Goal: Task Accomplishment & Management: Manage account settings

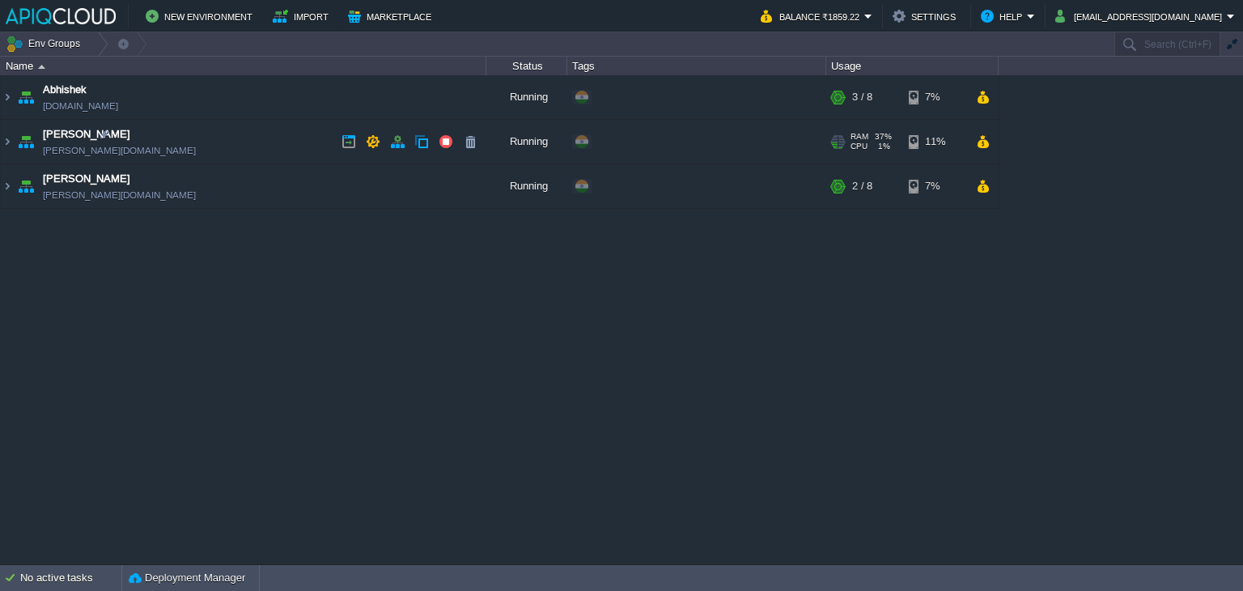
click at [260, 144] on td "Chaitanya [DOMAIN_NAME]" at bounding box center [244, 142] width 486 height 45
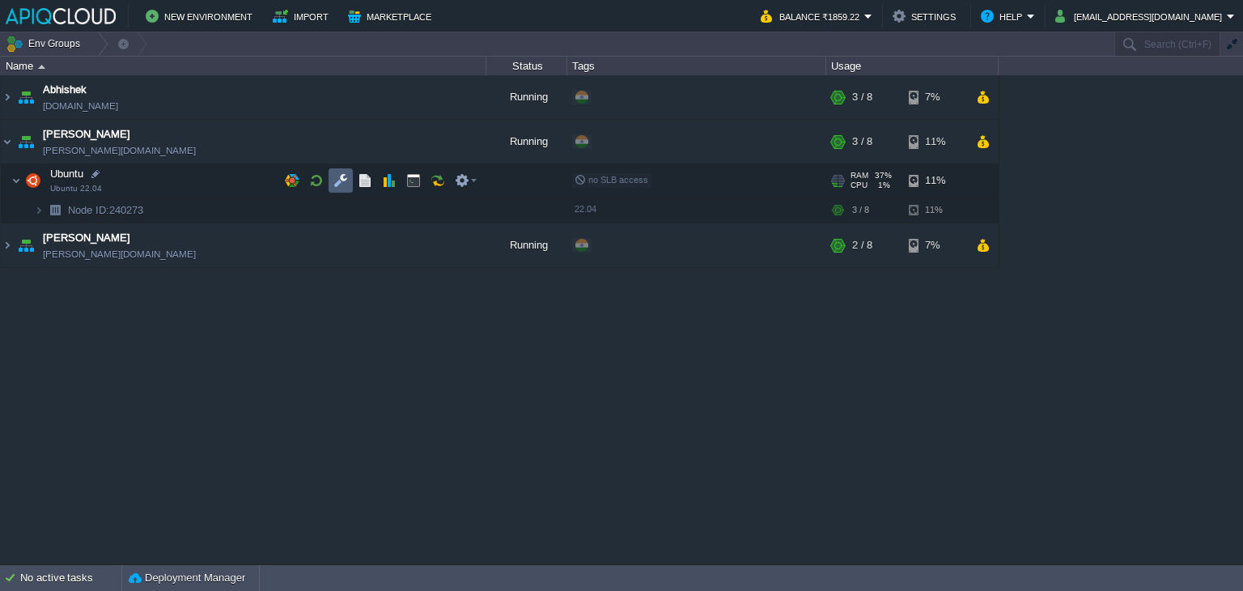
click at [337, 181] on button "button" at bounding box center [340, 180] width 15 height 15
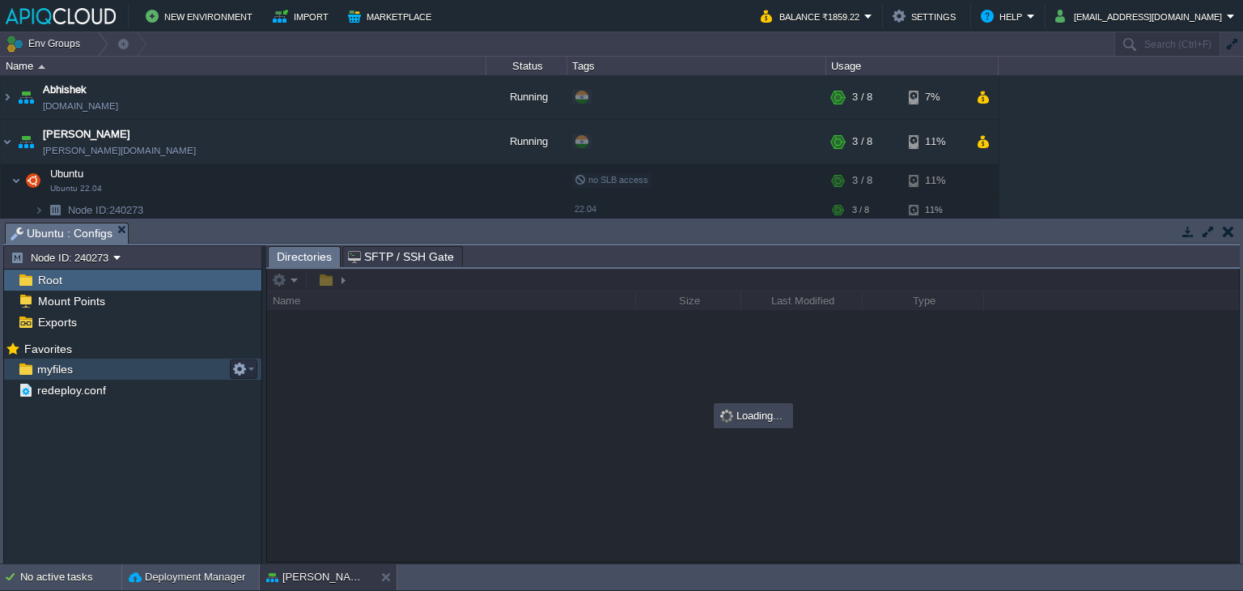
click at [47, 370] on span "myfiles" at bounding box center [54, 369] width 41 height 15
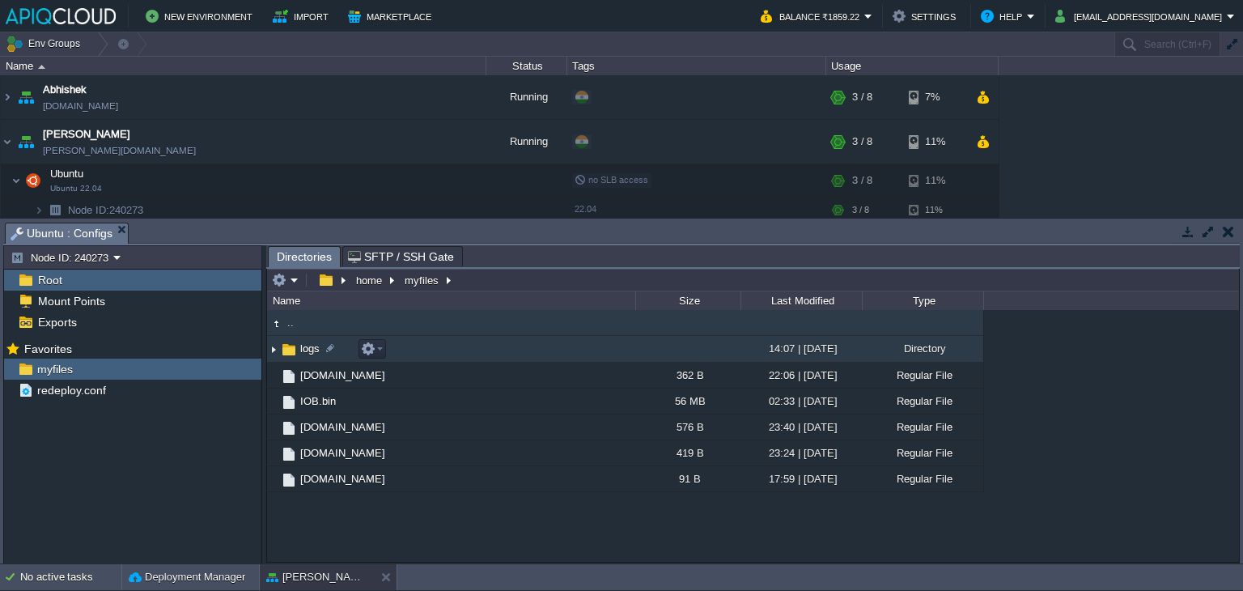
click at [273, 346] on img at bounding box center [273, 349] width 13 height 25
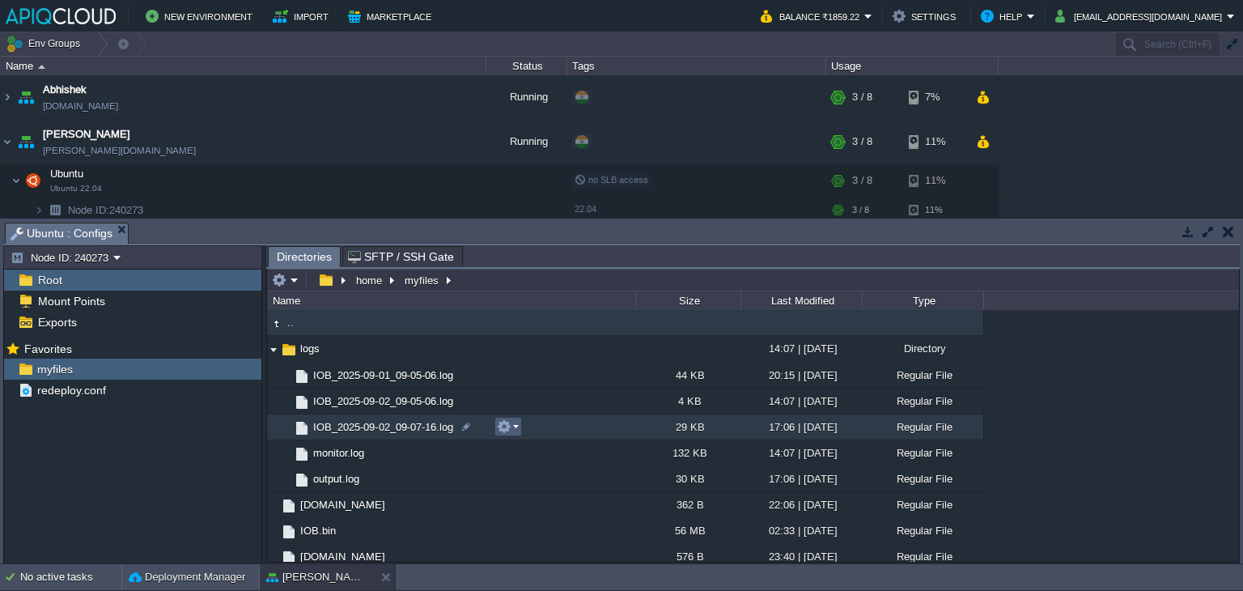
click at [517, 426] on em at bounding box center [508, 426] width 22 height 15
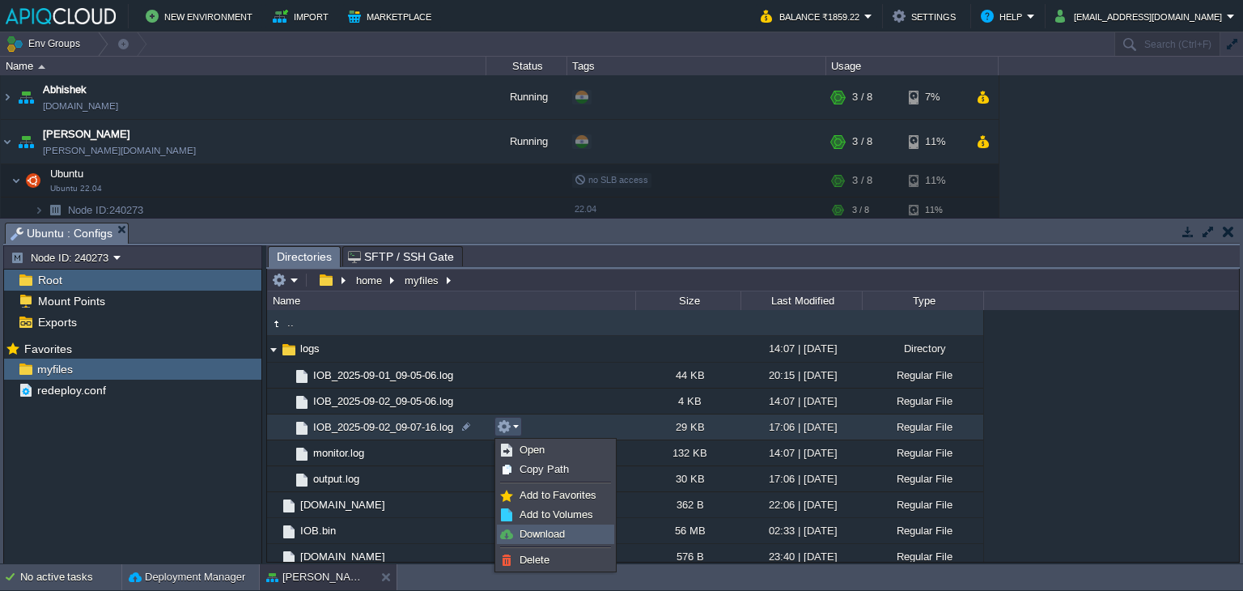
click at [541, 537] on span "Download" at bounding box center [542, 534] width 45 height 12
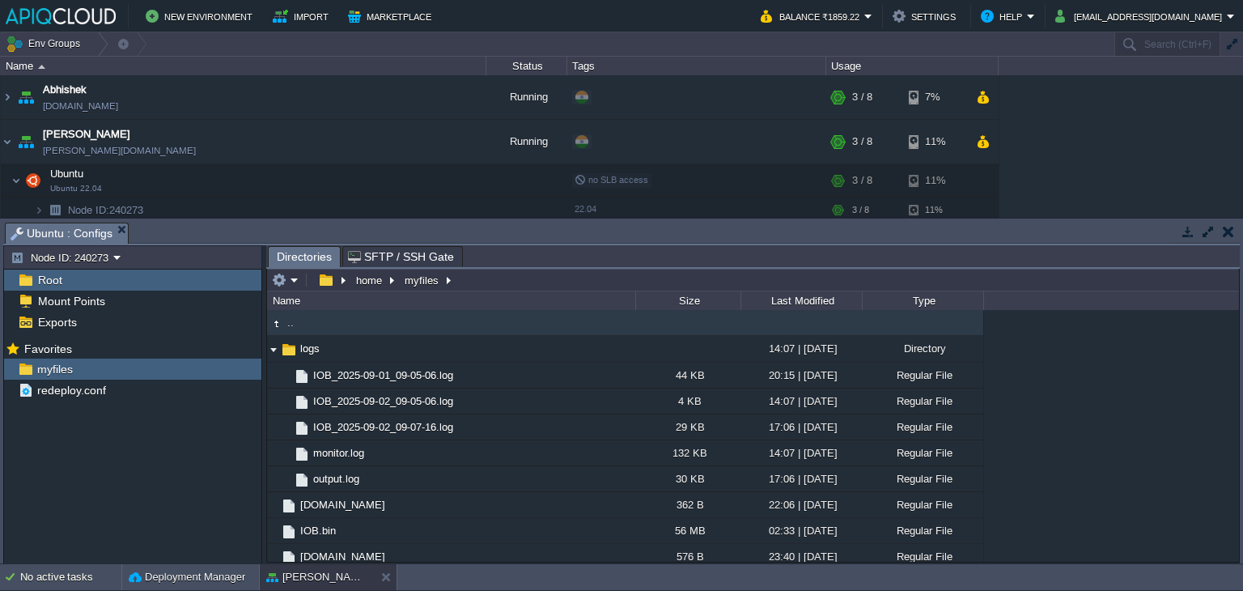
click at [1232, 231] on button "button" at bounding box center [1228, 231] width 11 height 15
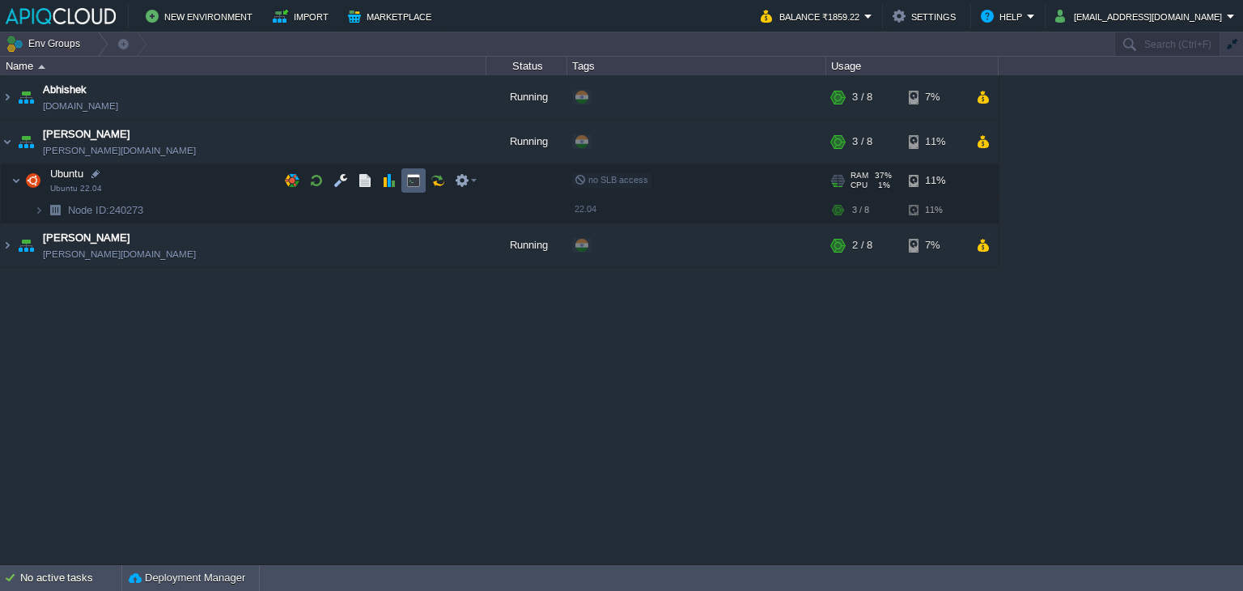
click at [409, 178] on button "button" at bounding box center [413, 180] width 15 height 15
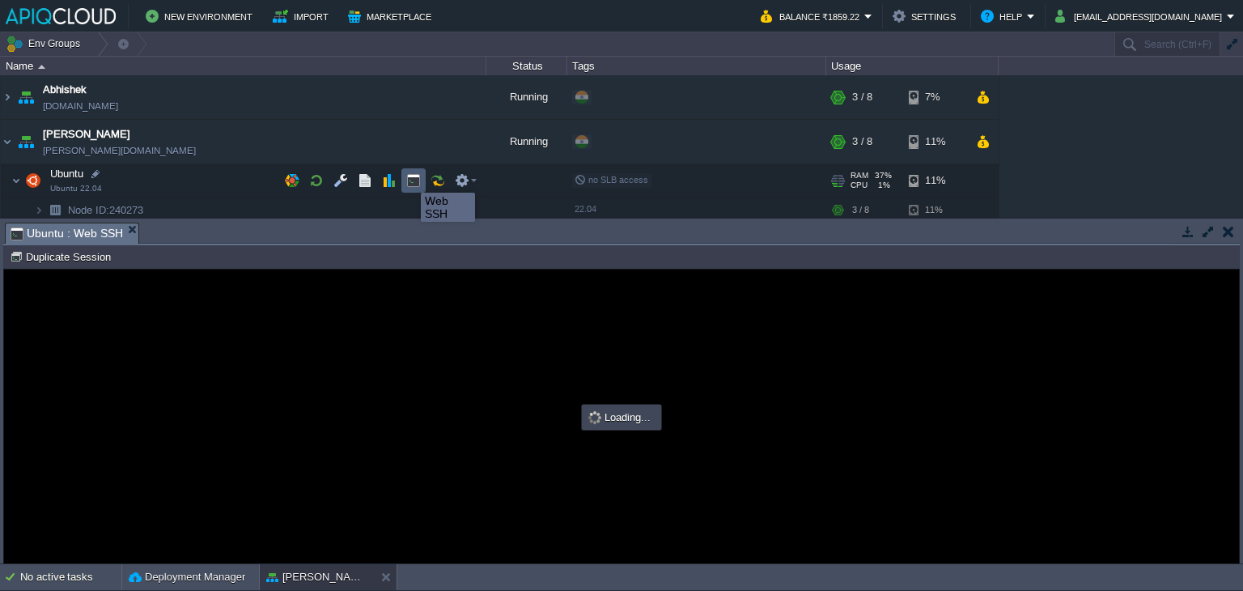
type input "#000000"
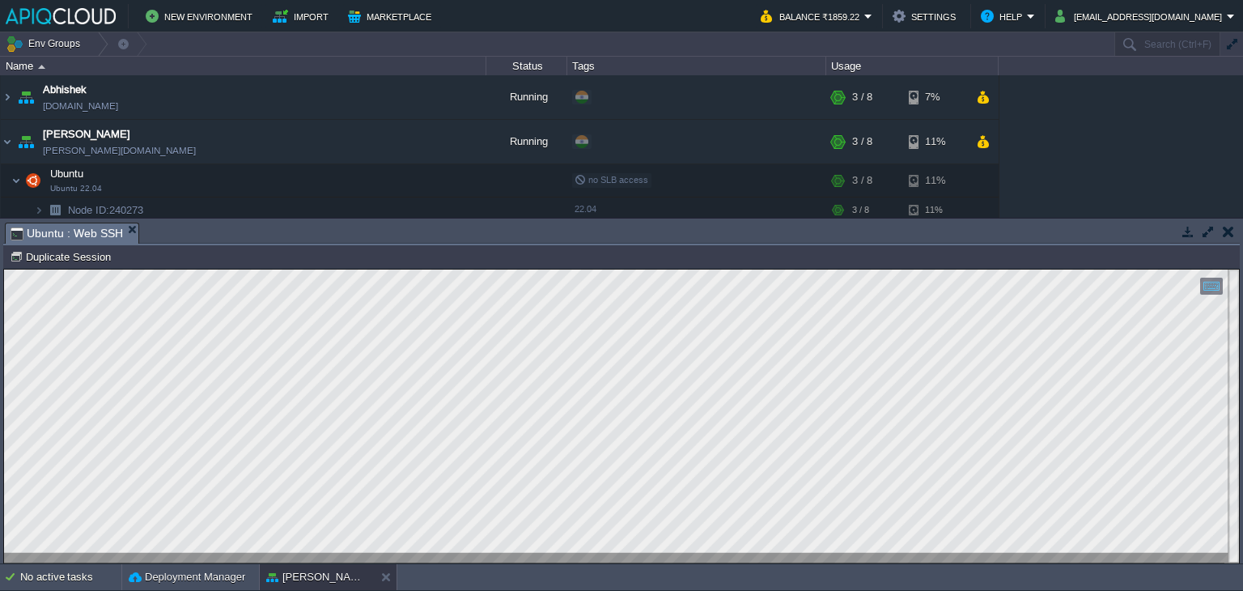
click at [1224, 233] on button "button" at bounding box center [1228, 231] width 11 height 15
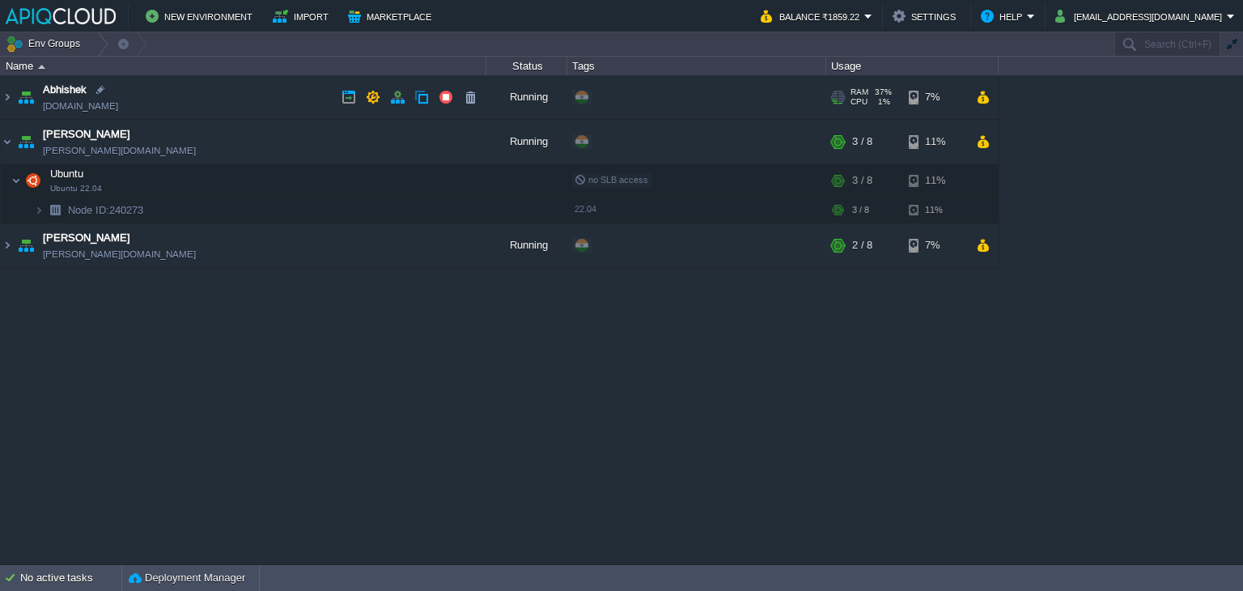
click at [286, 95] on td "Abhishek [DOMAIN_NAME]" at bounding box center [244, 97] width 486 height 45
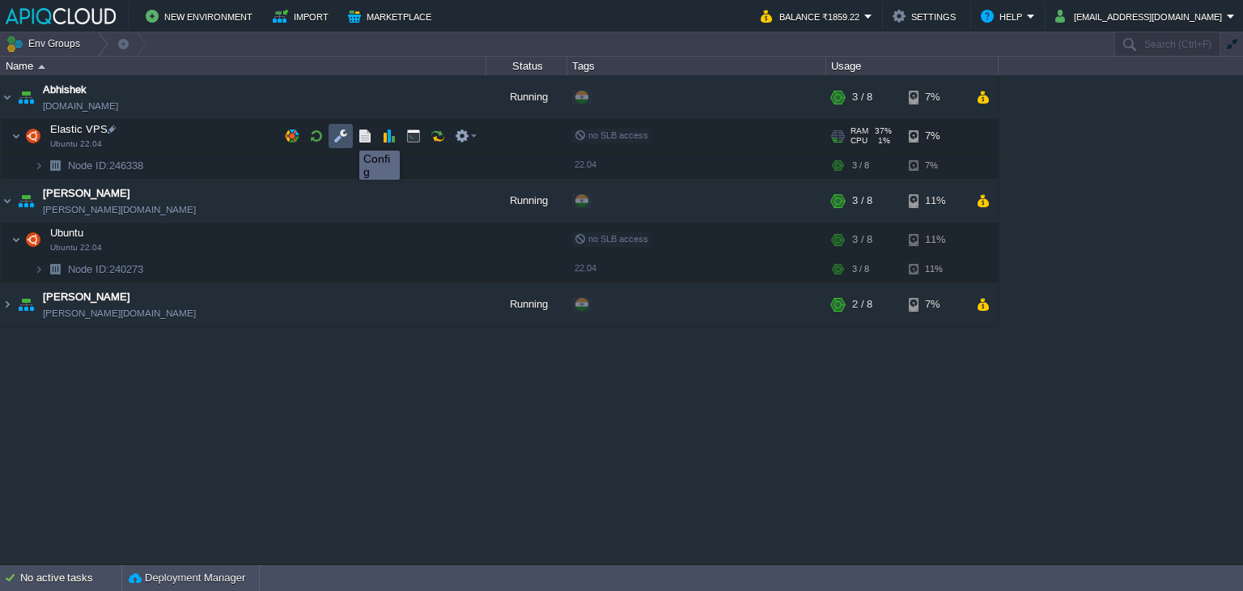
click at [333, 136] on button "button" at bounding box center [340, 136] width 15 height 15
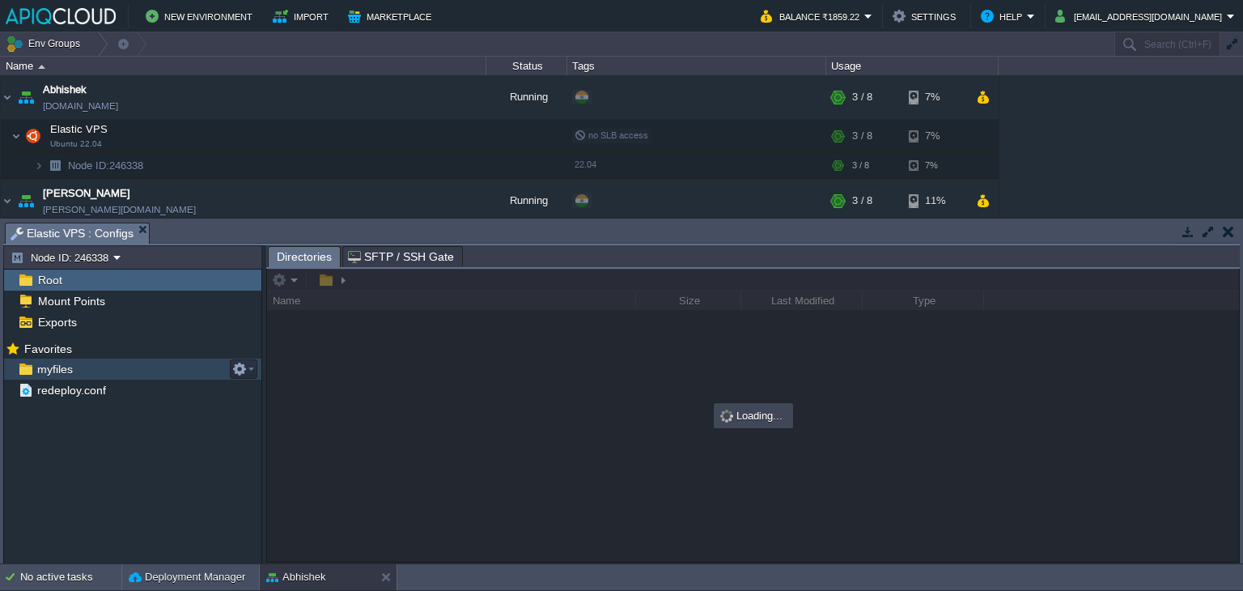
click at [55, 370] on span "myfiles" at bounding box center [54, 369] width 41 height 15
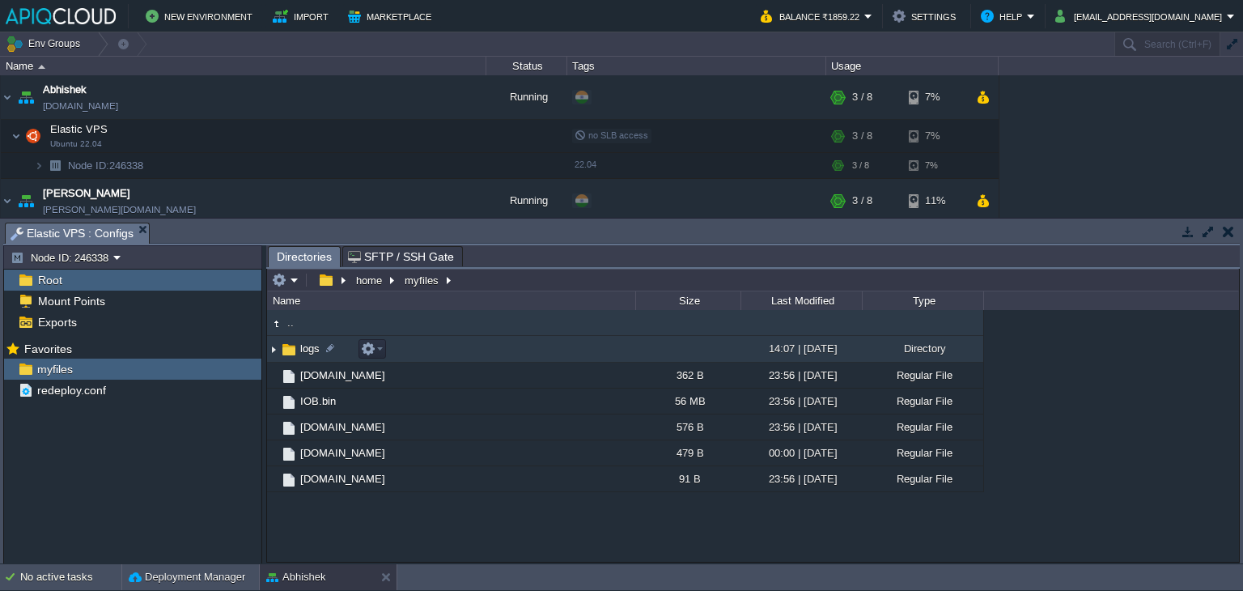
click at [274, 350] on img at bounding box center [273, 349] width 13 height 25
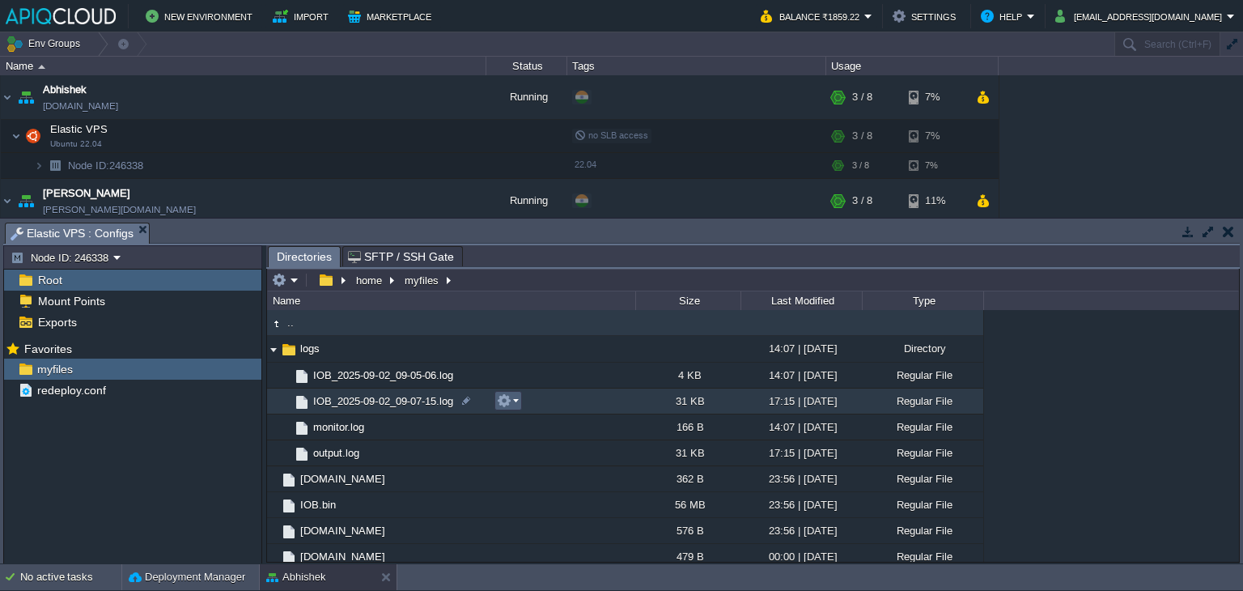
click at [520, 402] on td at bounding box center [508, 400] width 28 height 19
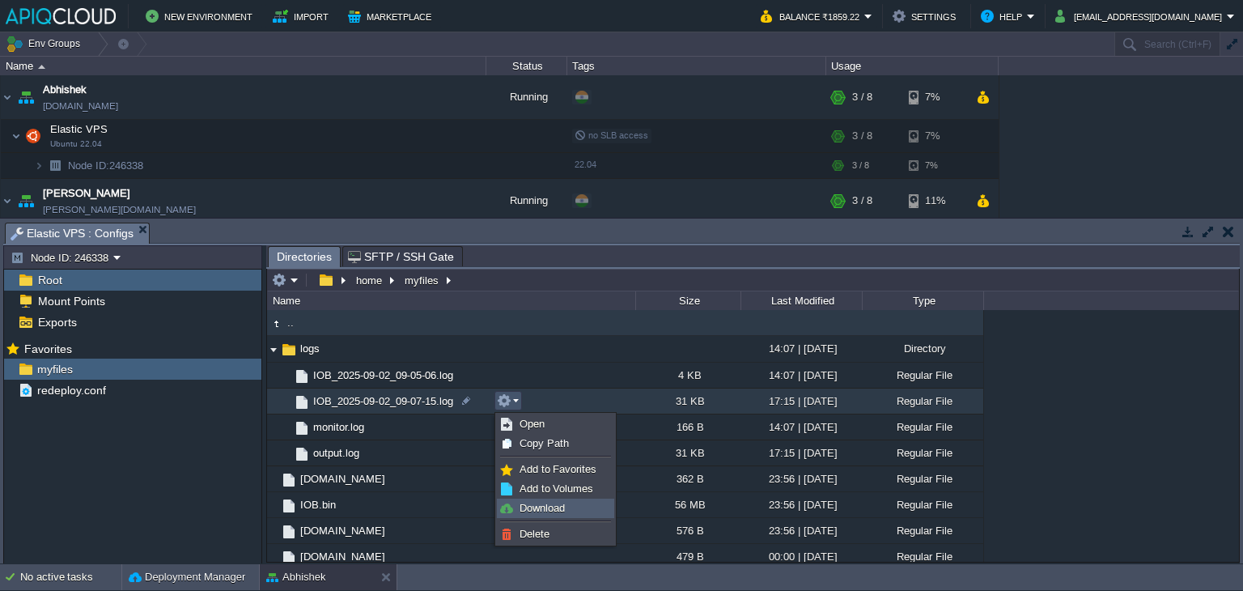
click at [541, 506] on span "Download" at bounding box center [542, 508] width 45 height 12
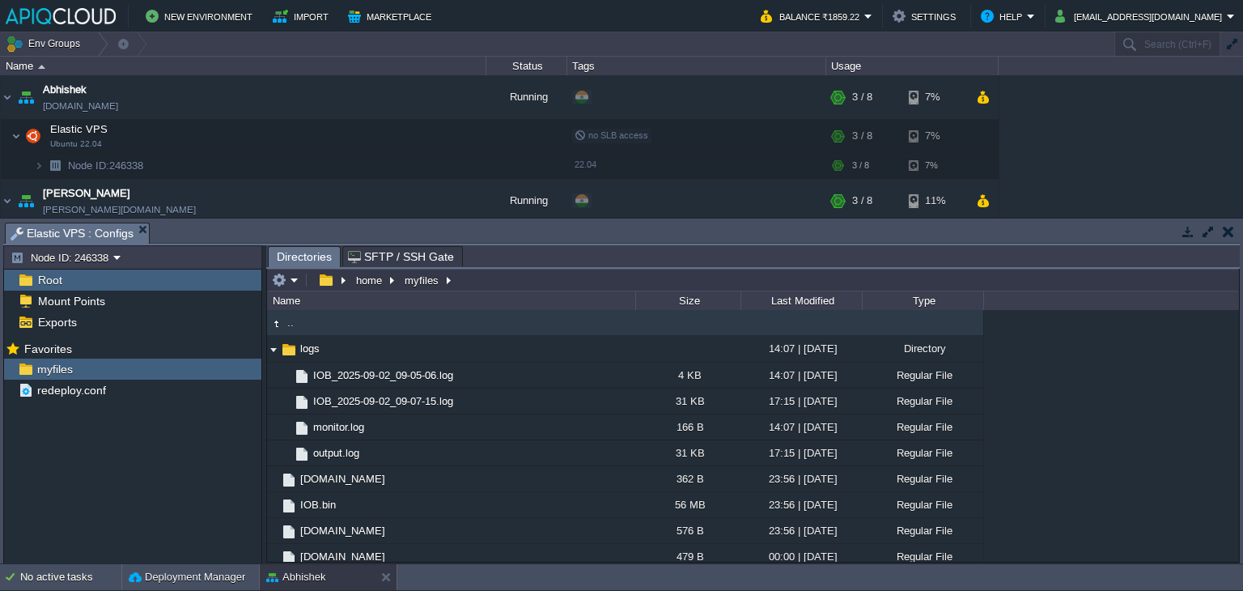
click at [1232, 230] on button "button" at bounding box center [1228, 231] width 11 height 15
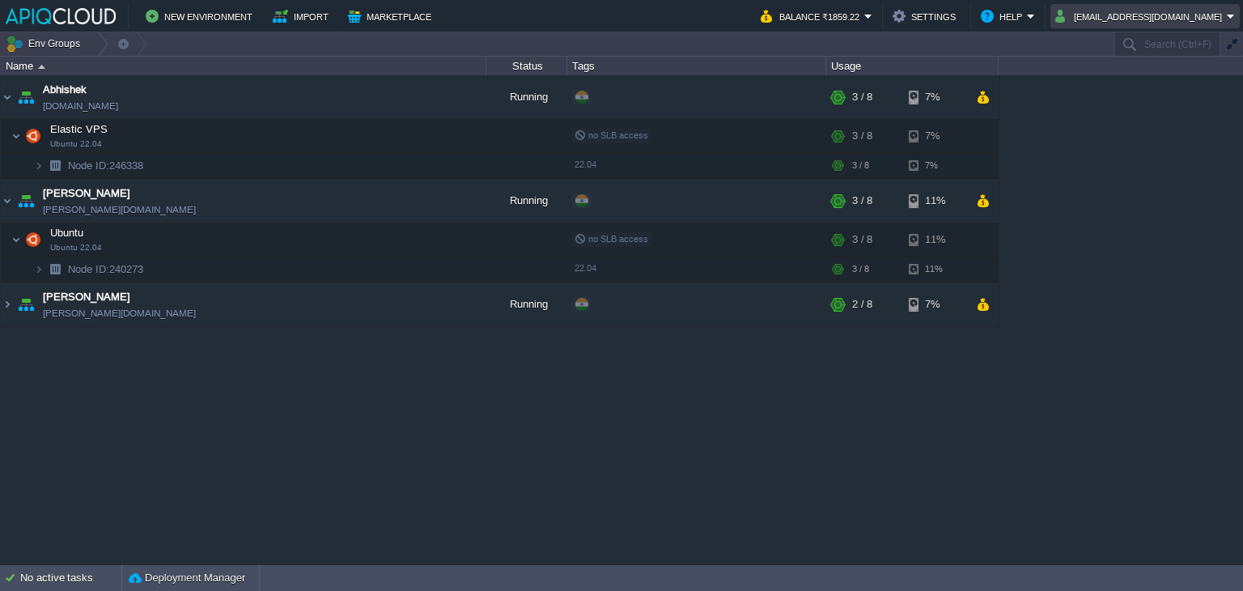
click at [1178, 12] on button "[EMAIL_ADDRESS][DOMAIN_NAME]" at bounding box center [1141, 15] width 172 height 19
click at [1123, 84] on span "Sign out" at bounding box center [1137, 85] width 39 height 12
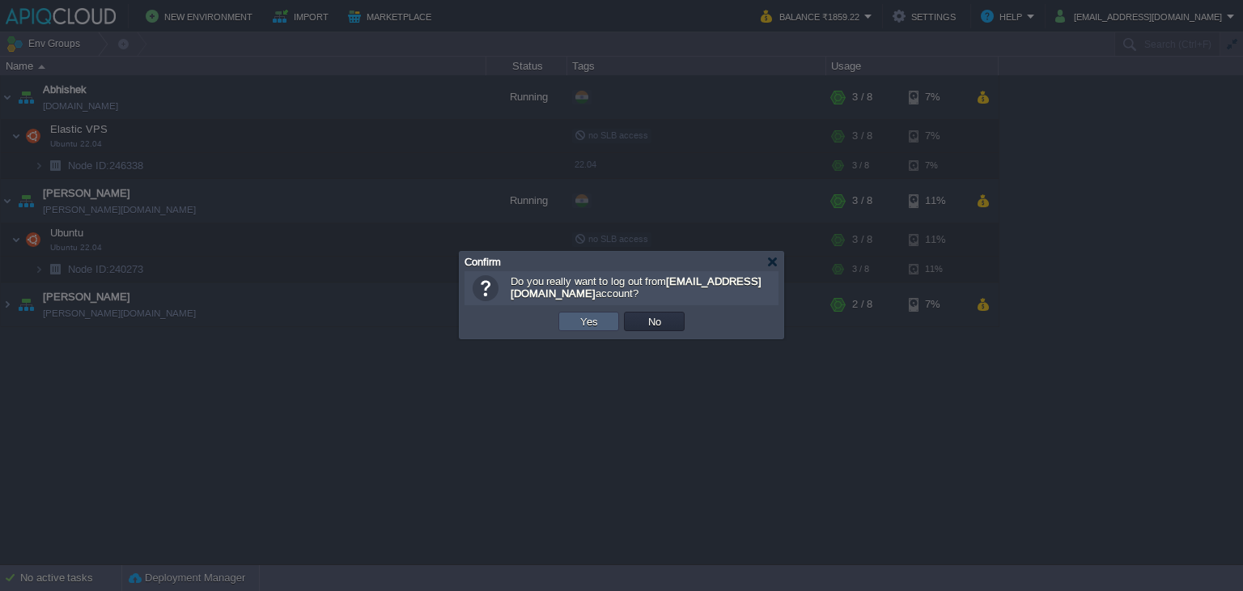
click at [592, 321] on button "Yes" at bounding box center [589, 321] width 28 height 15
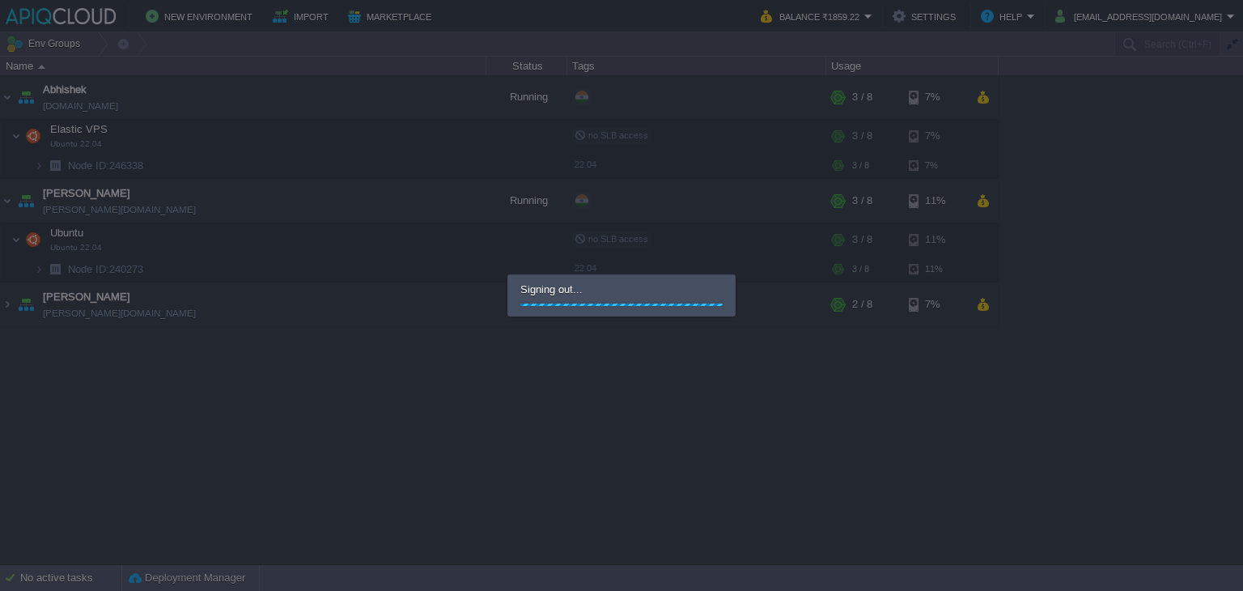
click at [1143, 15] on div at bounding box center [621, 295] width 1243 height 591
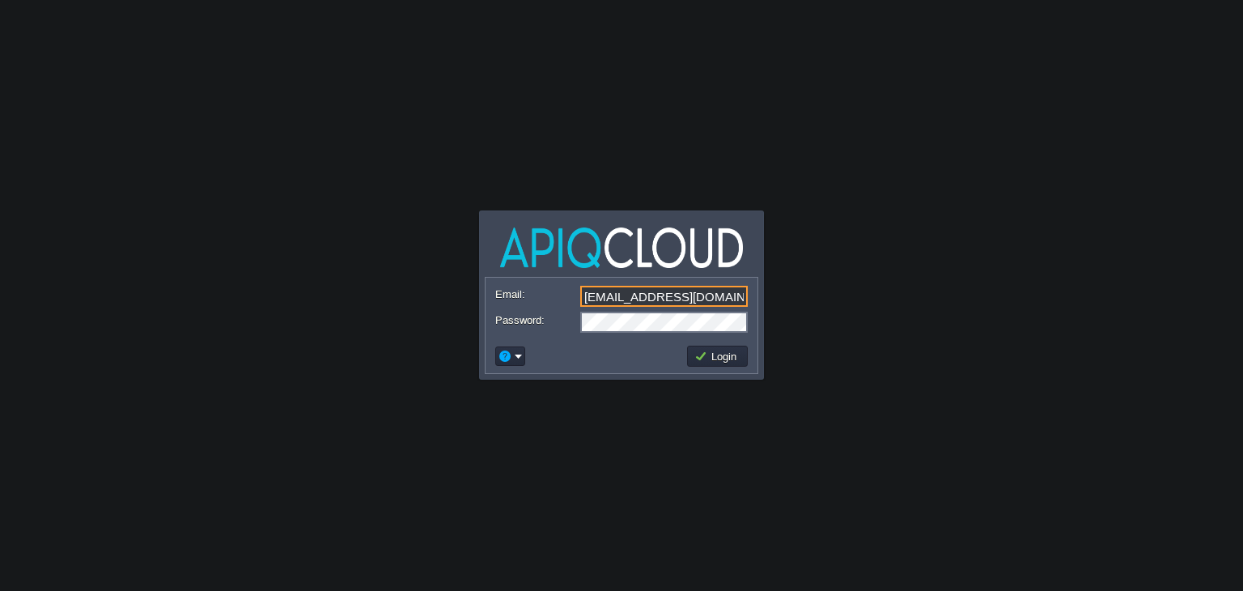
click at [651, 292] on input "[EMAIL_ADDRESS][DOMAIN_NAME]" at bounding box center [664, 296] width 168 height 21
type input "anand_famt@yahoo.co.in"
click at [721, 357] on button "Login" at bounding box center [717, 356] width 47 height 15
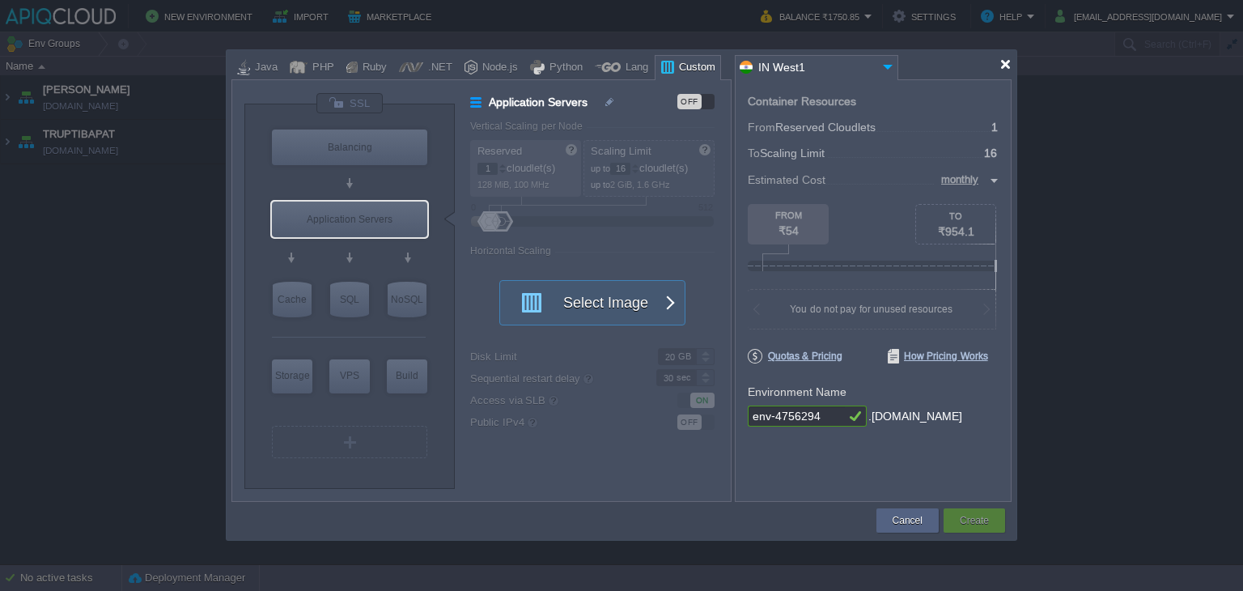
click at [1007, 62] on div at bounding box center [1005, 64] width 12 height 12
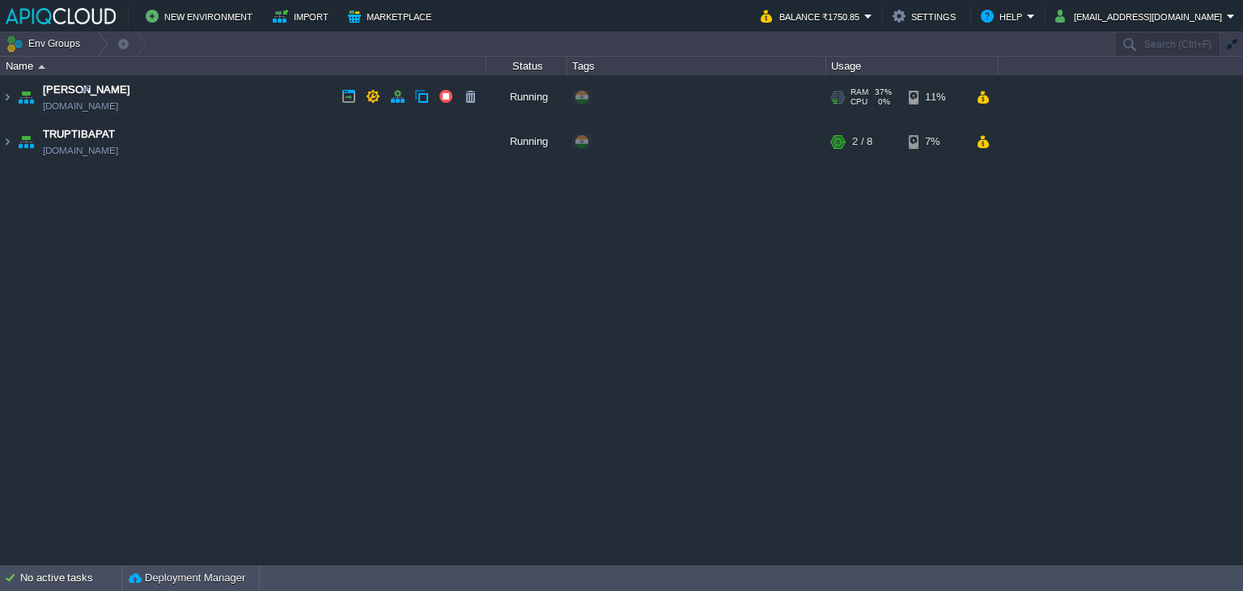
click at [291, 92] on td "Anand anand.in1.apiqcloud.com" at bounding box center [244, 97] width 486 height 45
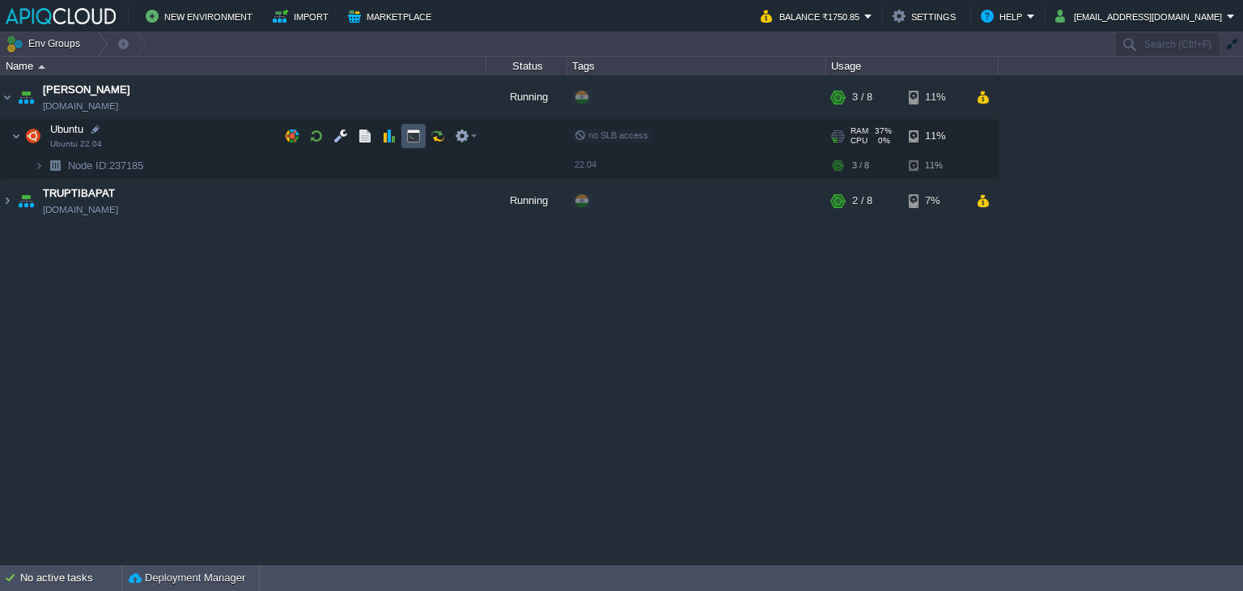
click at [408, 134] on button "button" at bounding box center [413, 136] width 15 height 15
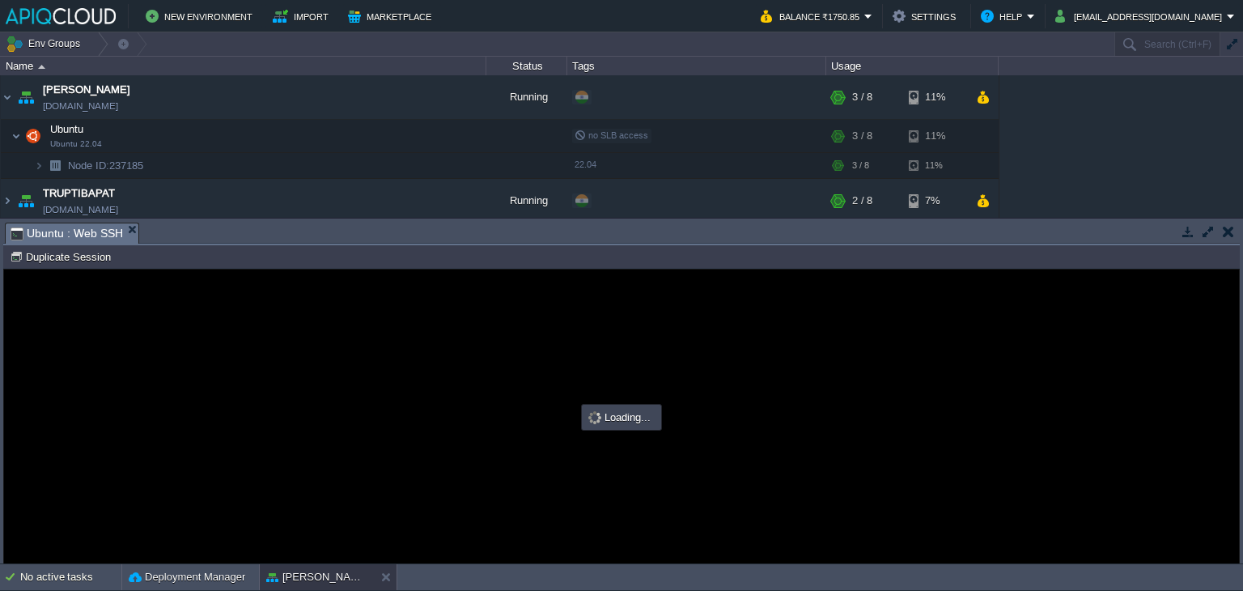
type input "#000000"
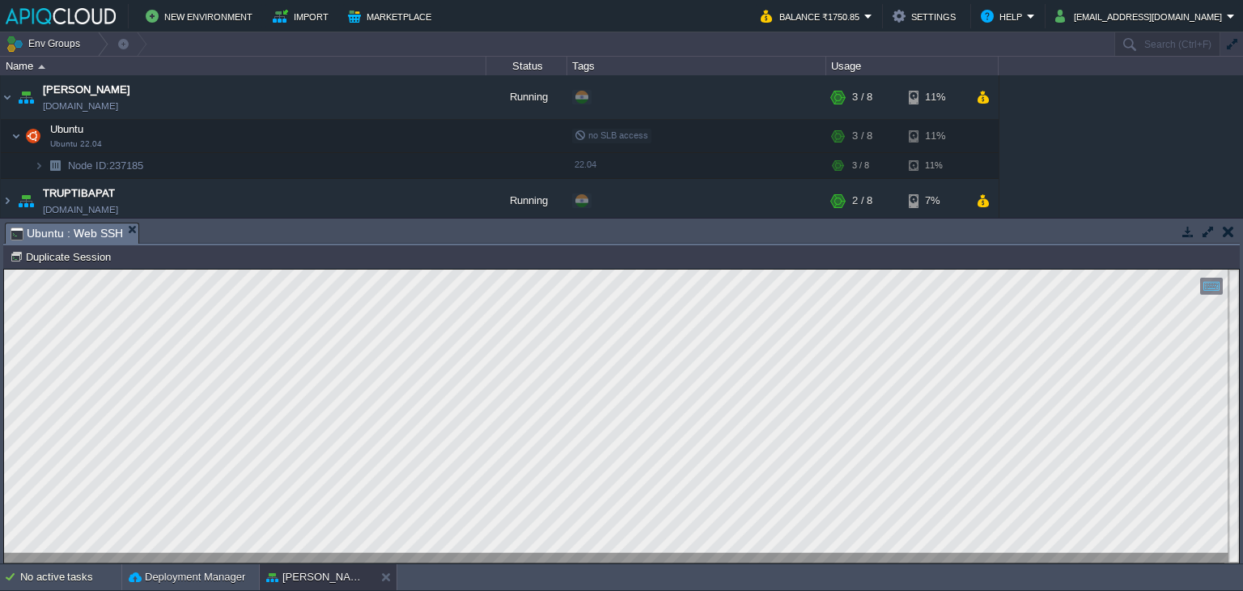
click at [1230, 235] on button "button" at bounding box center [1228, 231] width 11 height 15
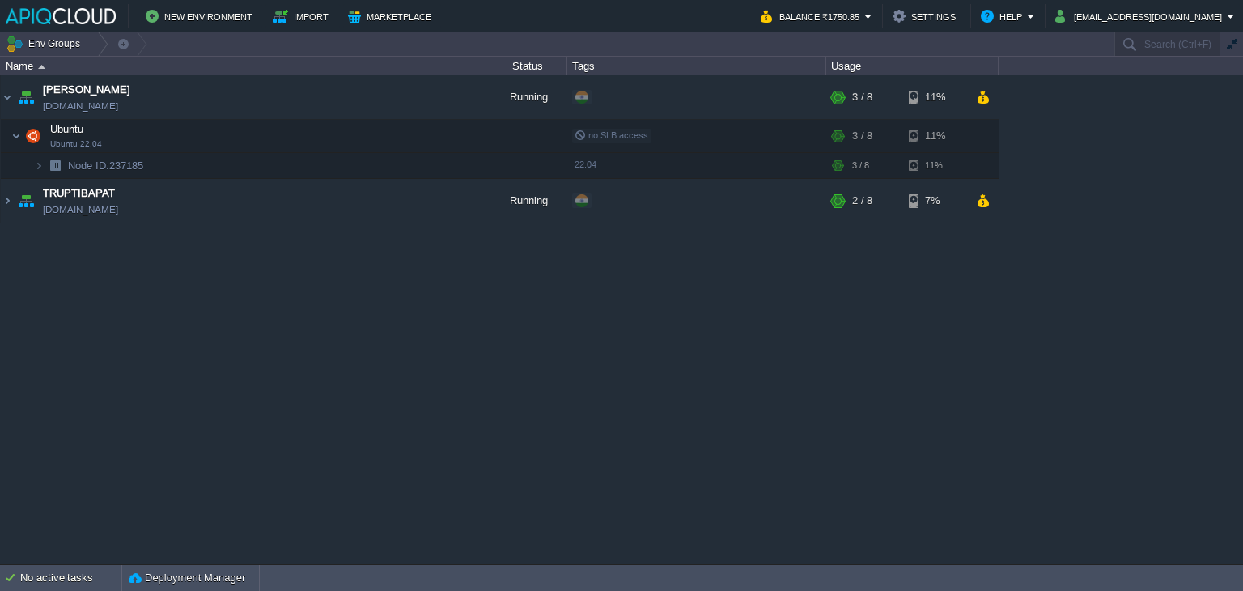
click at [748, 416] on div "Anand anand.in1.apiqcloud.com Running + Add to Env Group RAM 37% CPU 0% 3 / 8 1…" at bounding box center [621, 319] width 1243 height 489
click at [347, 130] on button "button" at bounding box center [340, 136] width 15 height 15
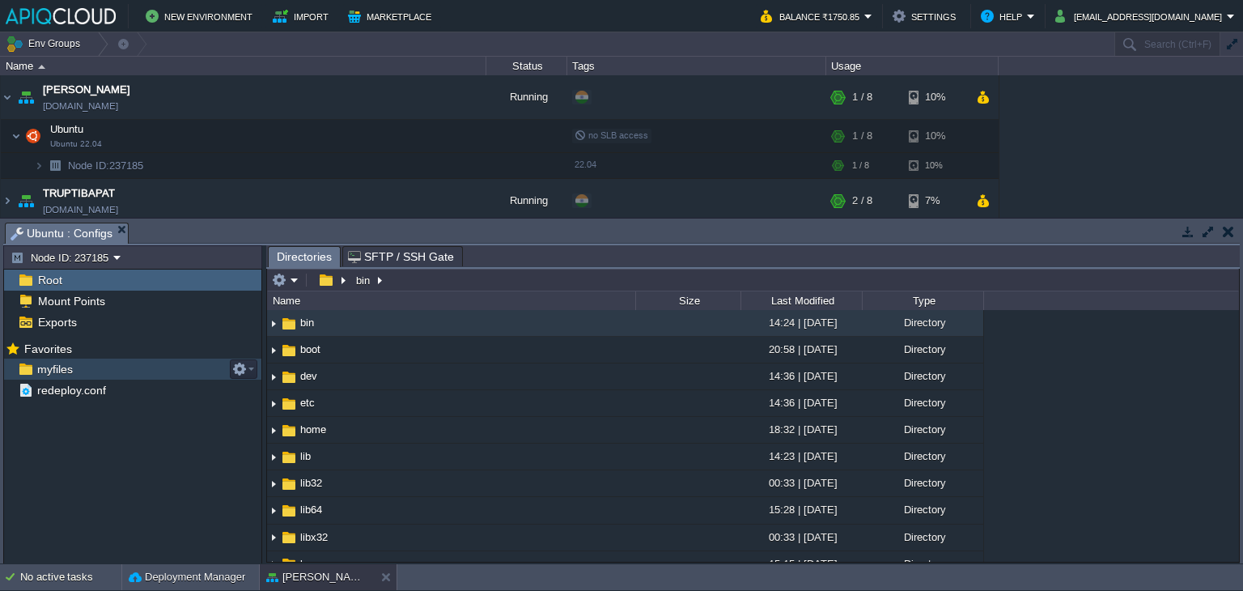
click at [52, 364] on span "myfiles" at bounding box center [54, 369] width 41 height 15
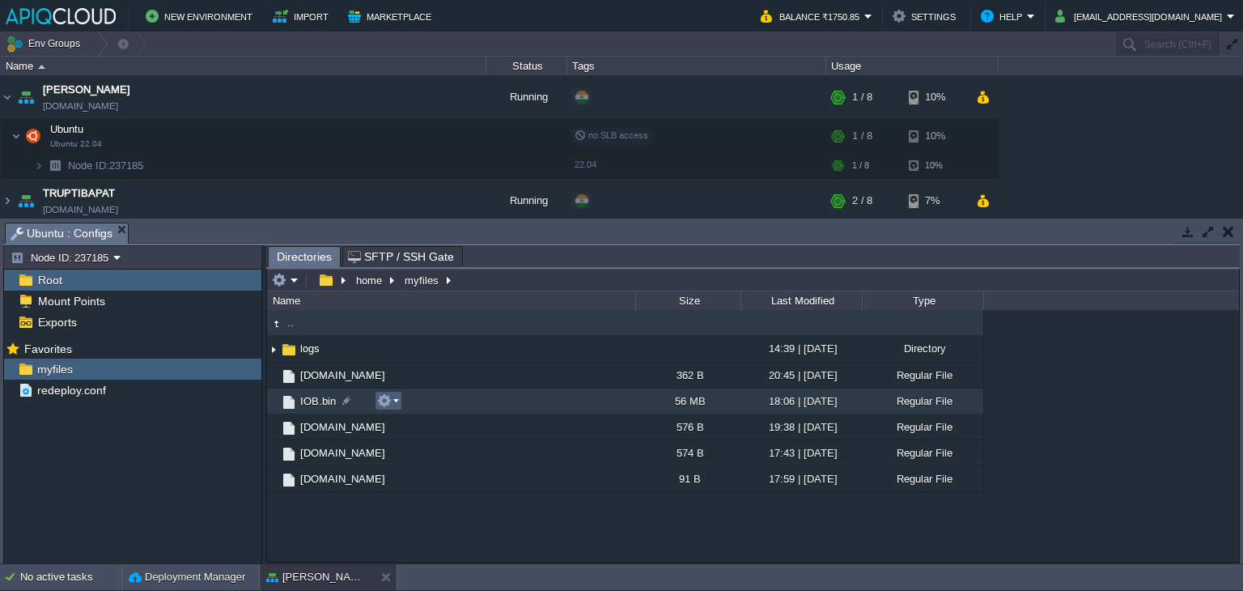
click at [391, 401] on button "button" at bounding box center [384, 400] width 15 height 15
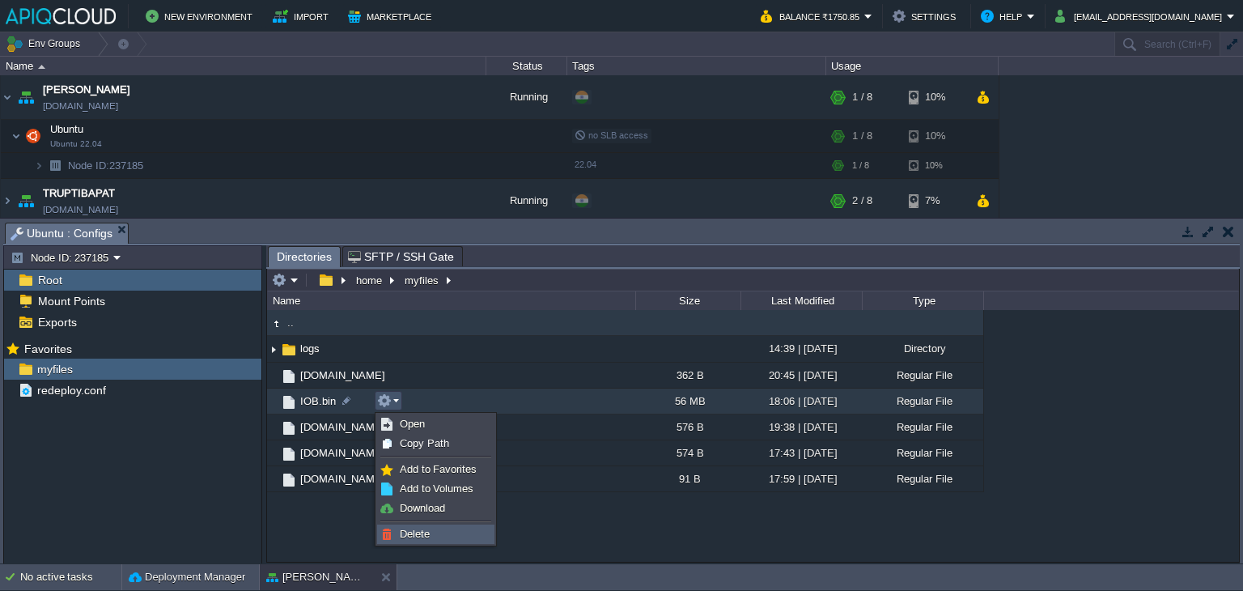
click at [419, 533] on span "Delete" at bounding box center [415, 534] width 30 height 12
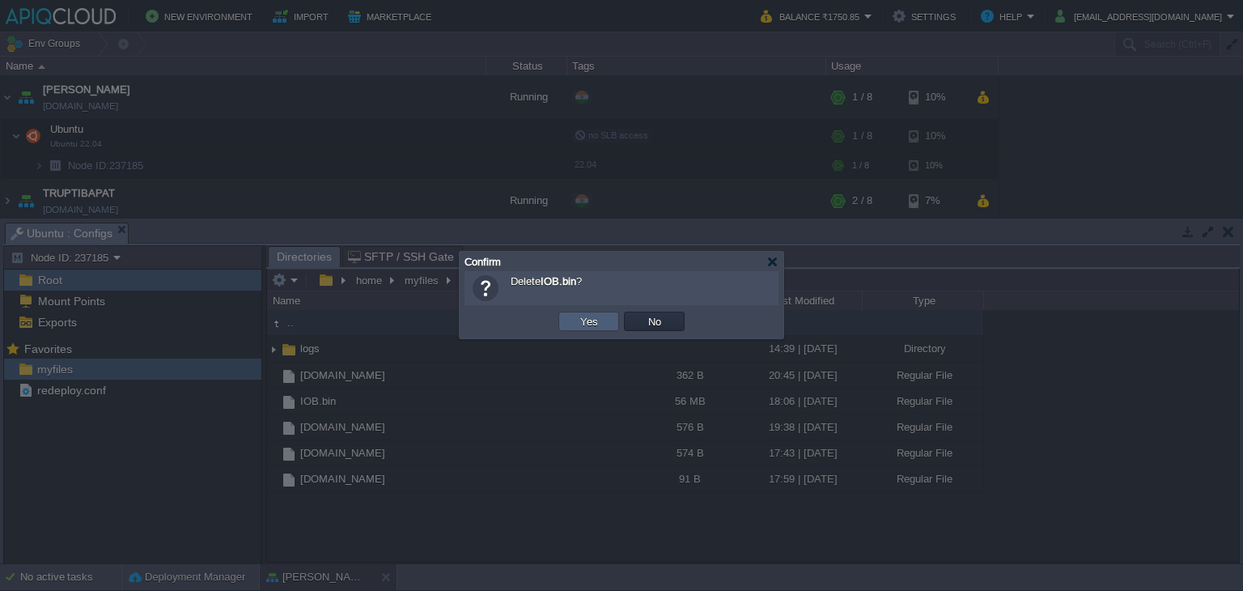
click at [600, 321] on button "Yes" at bounding box center [589, 321] width 28 height 15
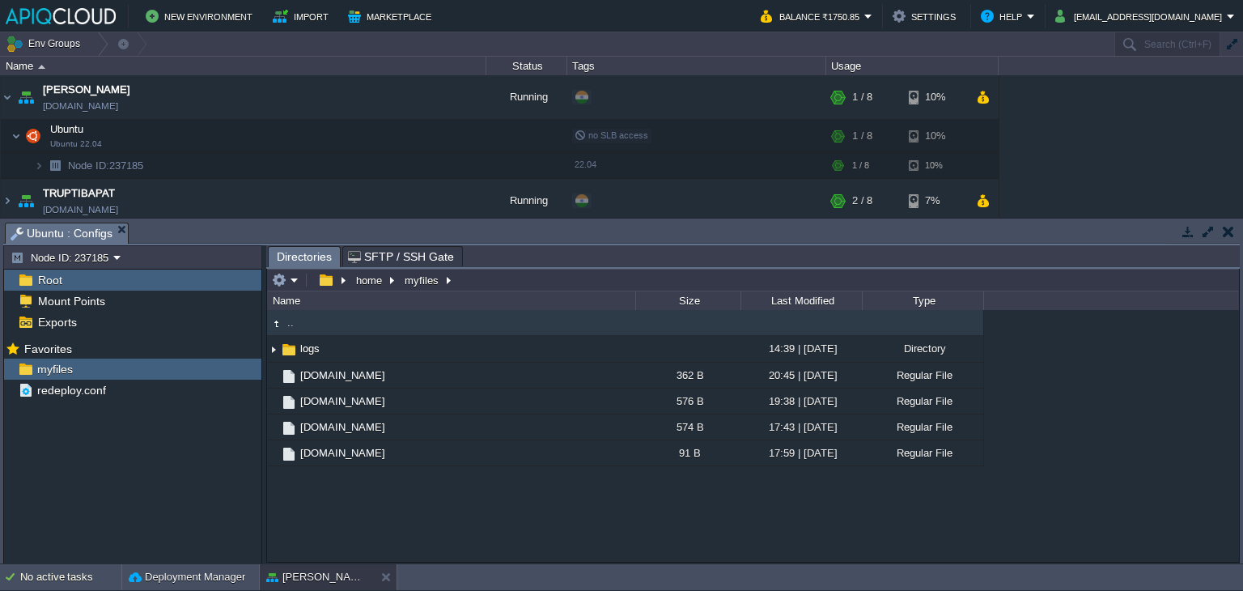
click at [1230, 227] on button "button" at bounding box center [1228, 231] width 11 height 15
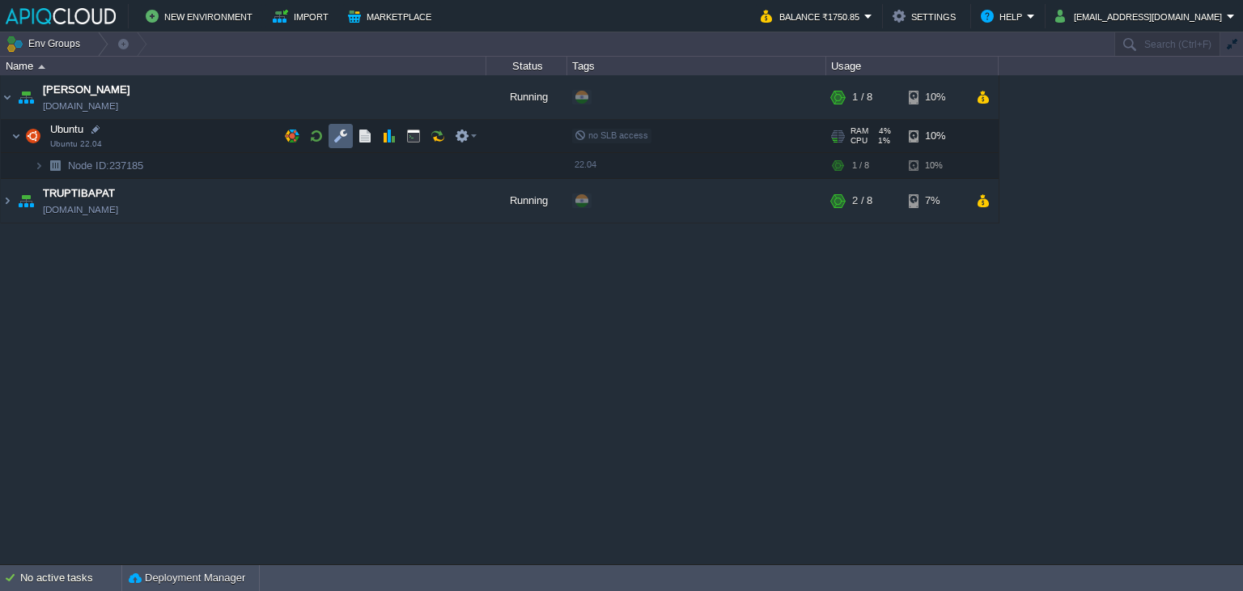
click at [342, 127] on td at bounding box center [341, 136] width 24 height 24
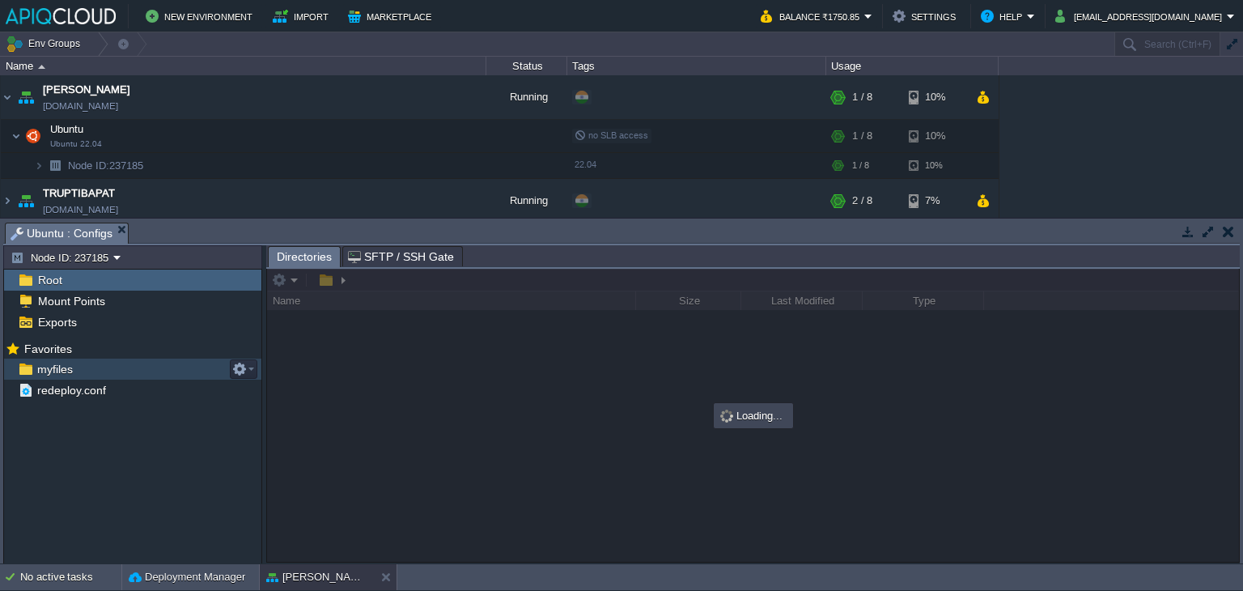
click at [49, 370] on span "myfiles" at bounding box center [54, 369] width 41 height 15
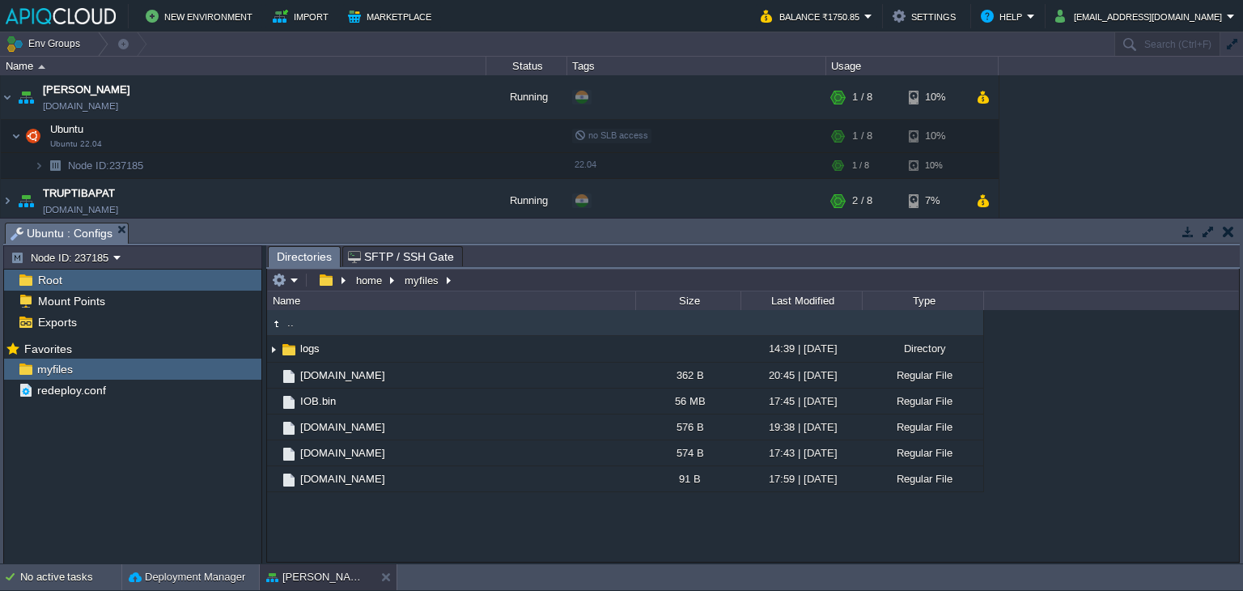
click at [1233, 226] on button "button" at bounding box center [1228, 231] width 11 height 15
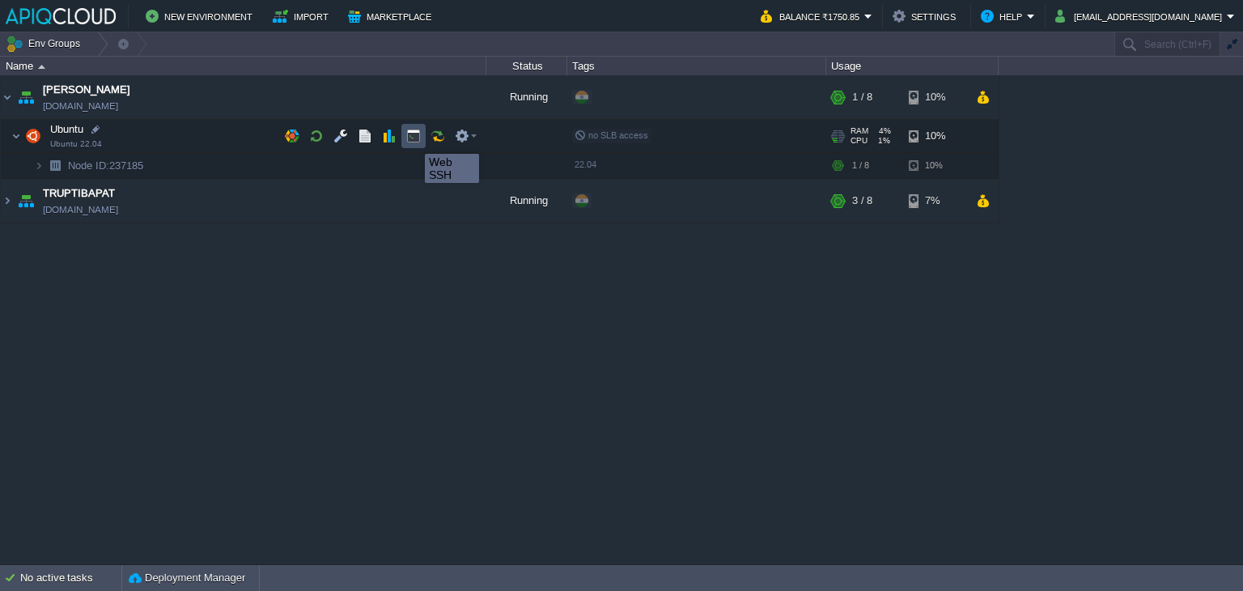
click at [413, 139] on button "button" at bounding box center [413, 136] width 15 height 15
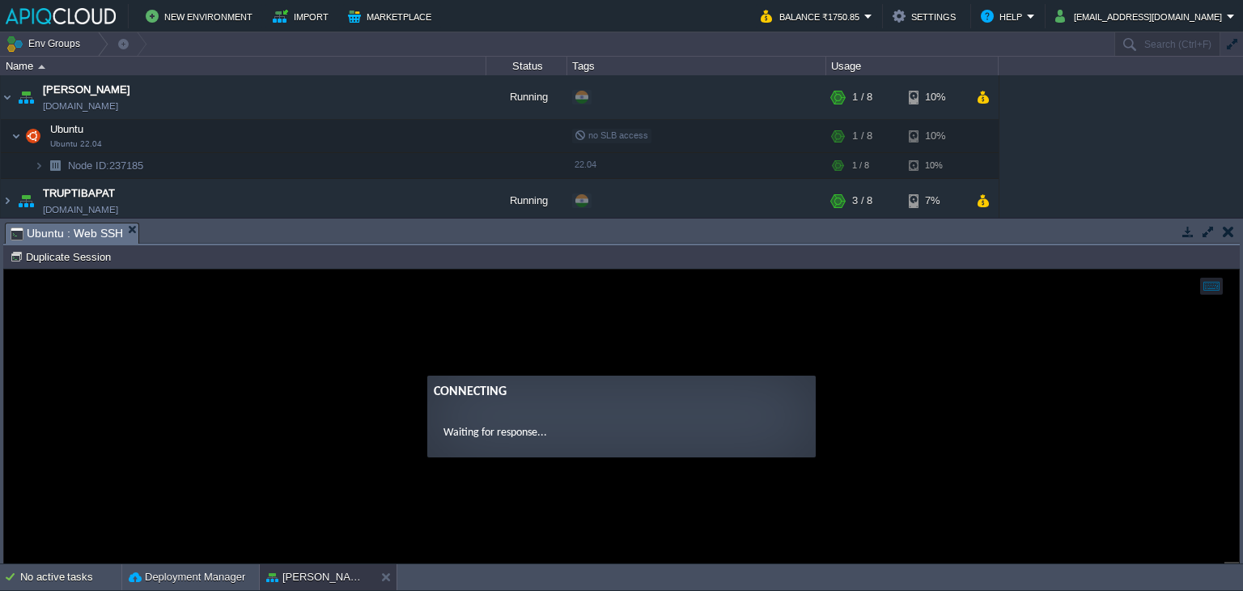
type input "#000000"
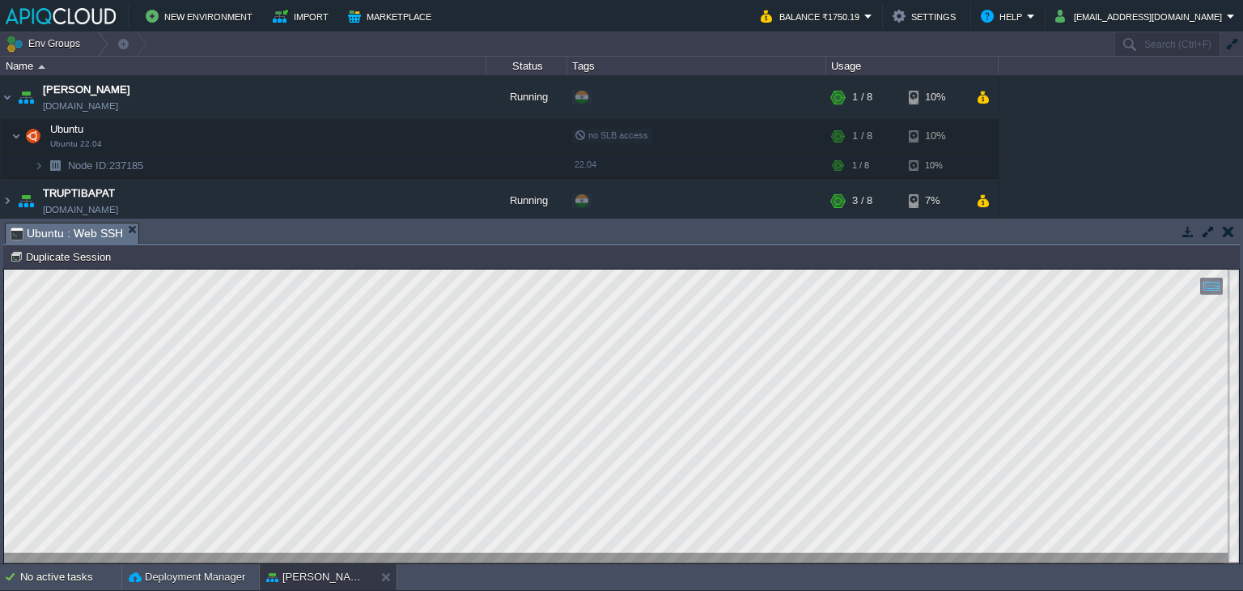
click at [1225, 231] on button "button" at bounding box center [1228, 231] width 11 height 15
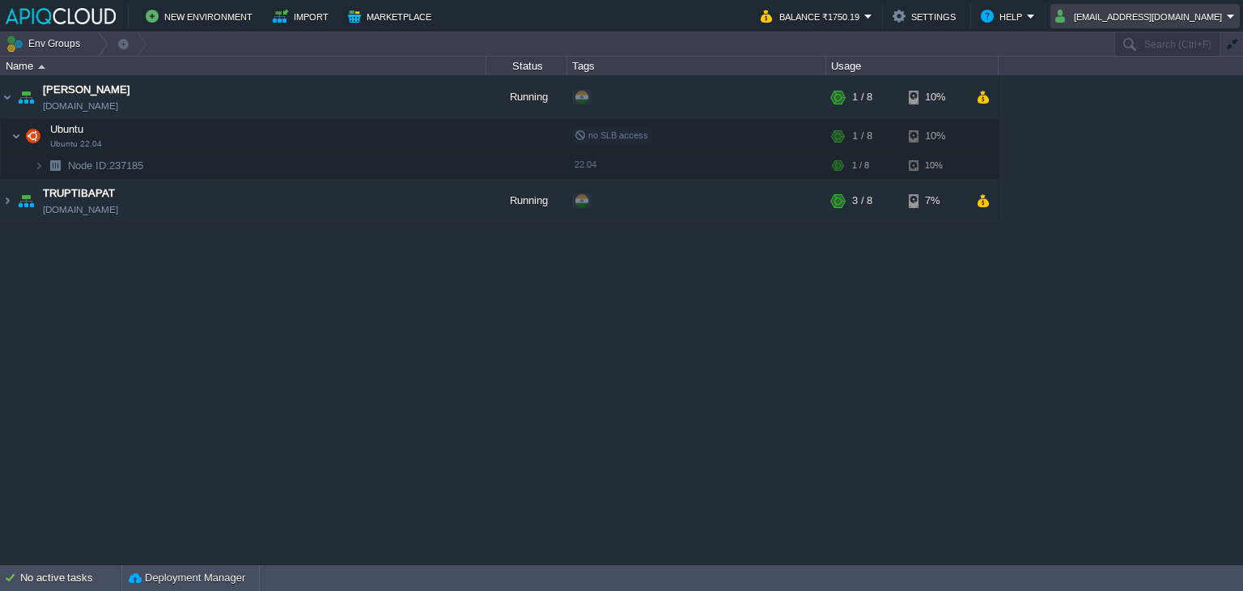
click at [1160, 17] on button "anand_famt@yahoo.co.in" at bounding box center [1141, 15] width 172 height 19
click at [1094, 269] on div "Anand anand.in1.apiqcloud.com Running + Add to Env Group RAM 4% CPU 1% 1 / 8 10…" at bounding box center [621, 319] width 1243 height 489
click at [412, 136] on button "button" at bounding box center [413, 136] width 15 height 15
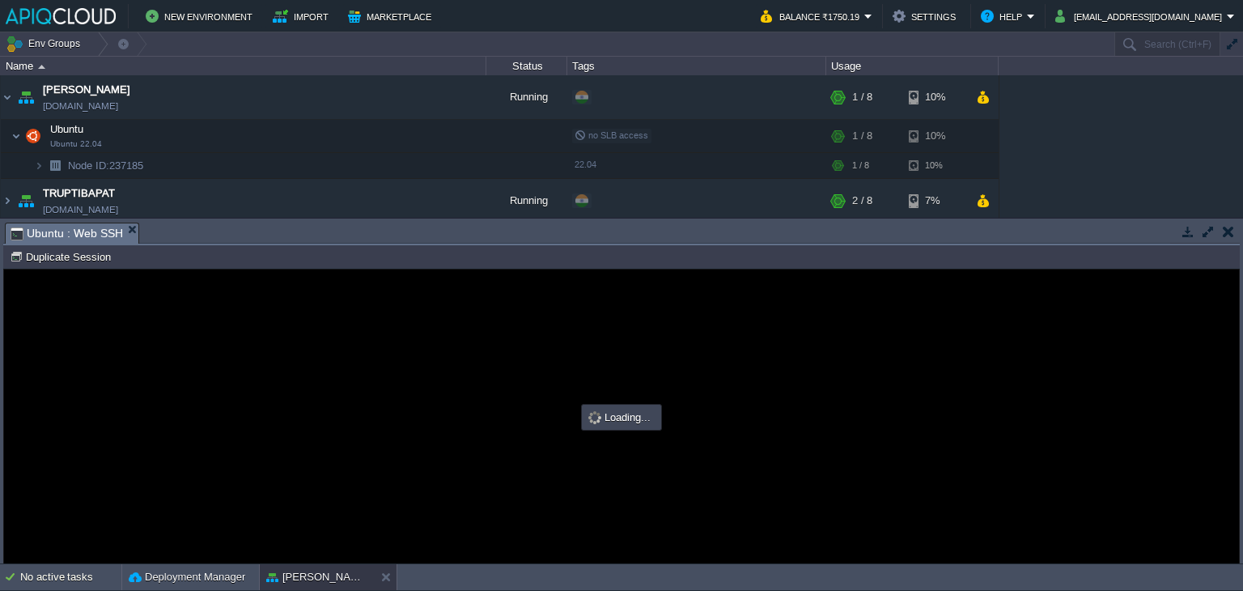
type input "#000000"
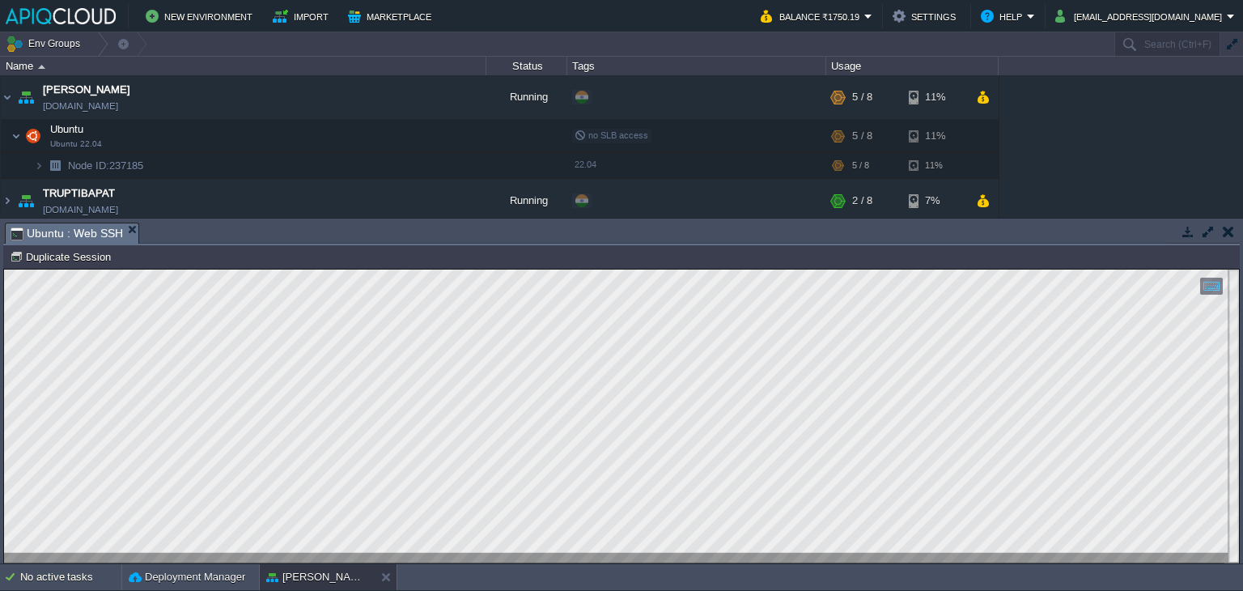
click at [1224, 230] on button "button" at bounding box center [1228, 231] width 11 height 15
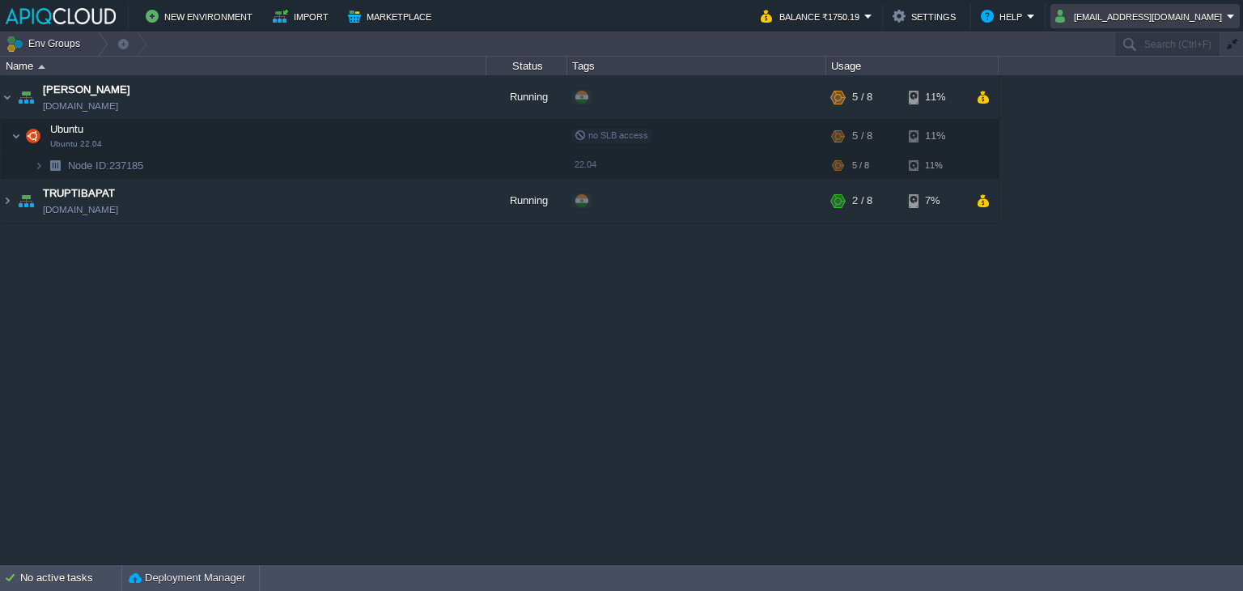
click at [1159, 16] on button "anand_famt@yahoo.co.in" at bounding box center [1141, 15] width 172 height 19
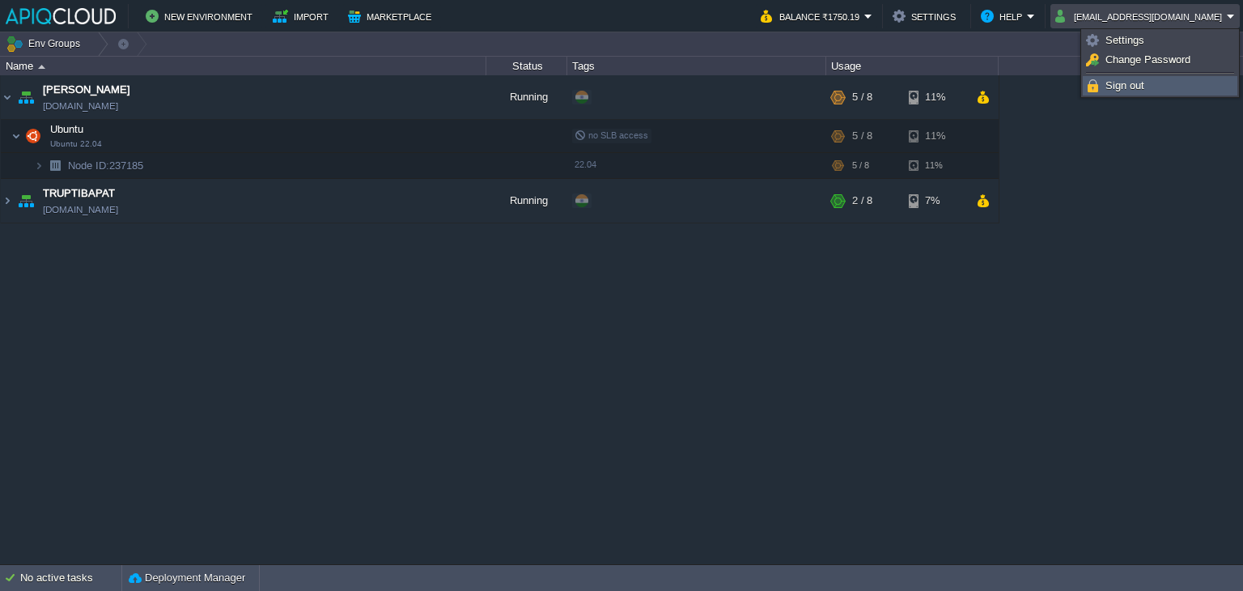
click at [1129, 82] on span "Sign out" at bounding box center [1124, 85] width 39 height 12
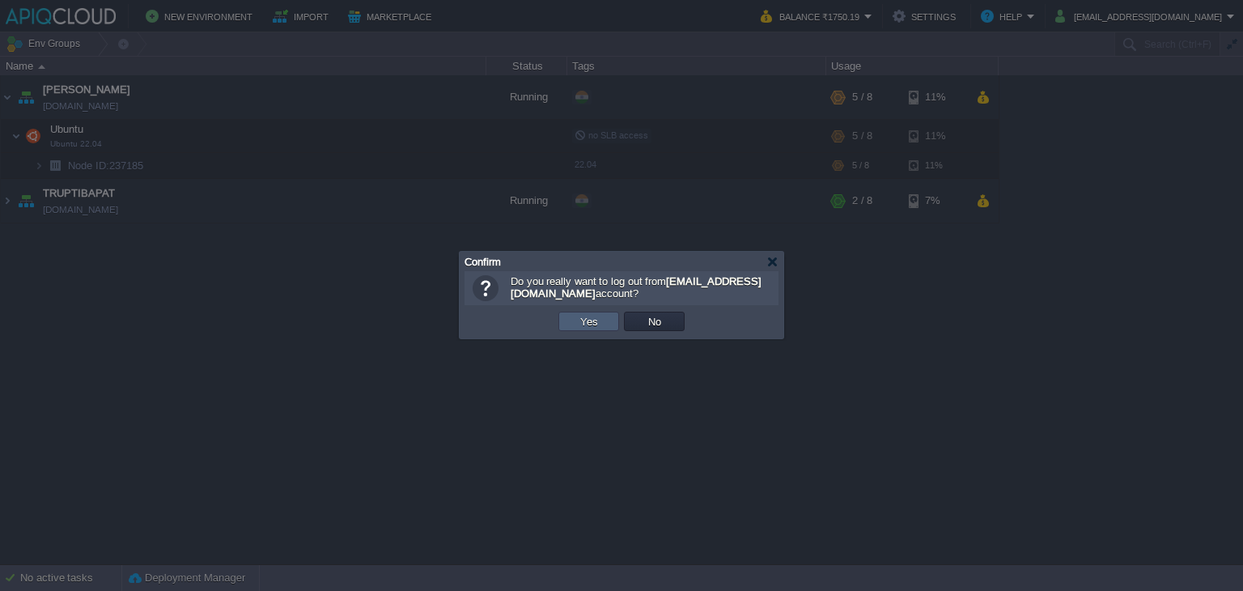
click at [585, 315] on button "Yes" at bounding box center [589, 321] width 28 height 15
